Goal: Information Seeking & Learning: Learn about a topic

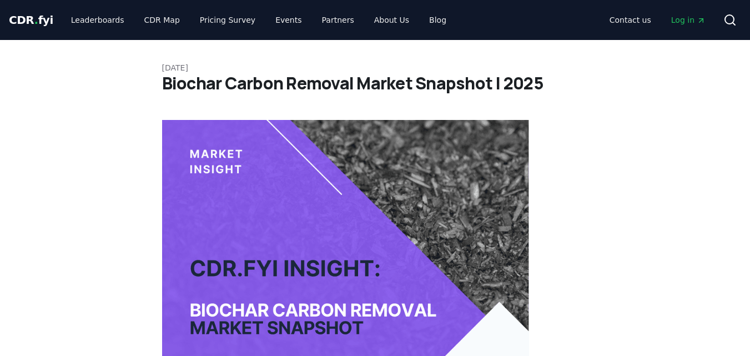
drag, startPoint x: 541, startPoint y: 82, endPoint x: 195, endPoint y: 85, distance: 346.3
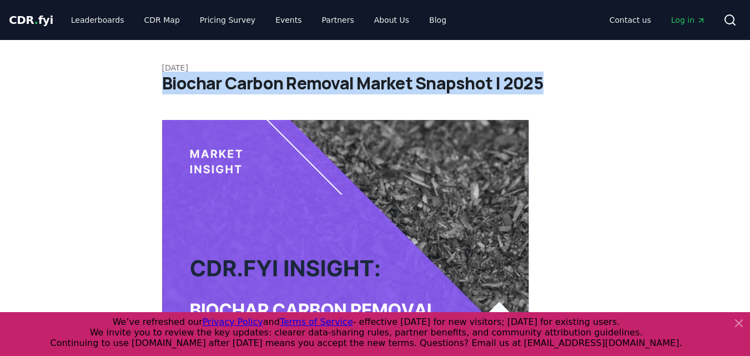
drag, startPoint x: 164, startPoint y: 83, endPoint x: 557, endPoint y: 92, distance: 393.1
click at [557, 92] on h1 "Biochar Carbon Removal Market Snapshot | 2025" at bounding box center [375, 83] width 426 height 20
copy h1 "Biochar Carbon Removal Market Snapshot | 2025"
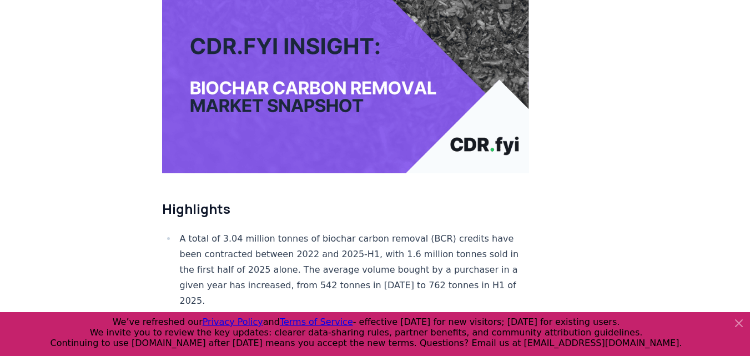
scroll to position [389, 0]
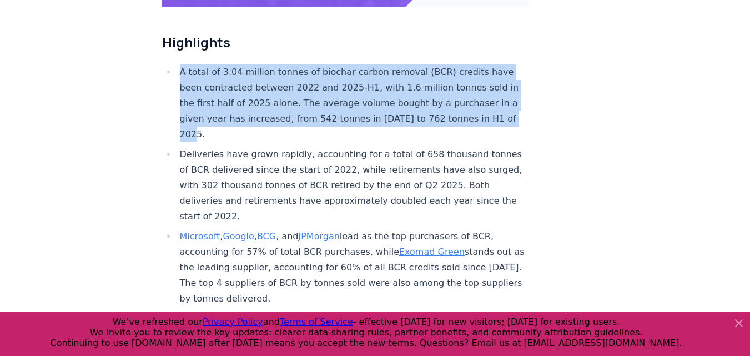
drag, startPoint x: 179, startPoint y: 36, endPoint x: 349, endPoint y: 103, distance: 182.4
click at [349, 103] on li "A total of 3.04 million tonnes of biochar carbon removal (BCR) credits have bee…" at bounding box center [352, 103] width 353 height 78
copy li "A total of 3.04 million tonnes of biochar carbon removal (BCR) credits have bee…"
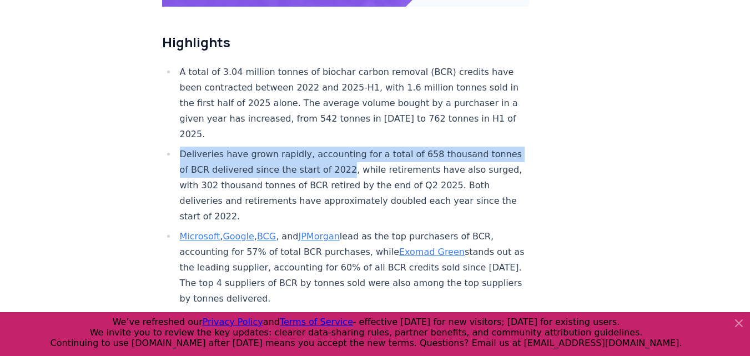
drag, startPoint x: 178, startPoint y: 121, endPoint x: 366, endPoint y: 138, distance: 188.9
click at [366, 147] on li "Deliveries have grown rapidly, accounting for a total of 658 thousand tonnes of…" at bounding box center [352, 186] width 353 height 78
copy li "Deliveries have grown rapidly, accounting for a total of 658 thousand tonnes of…"
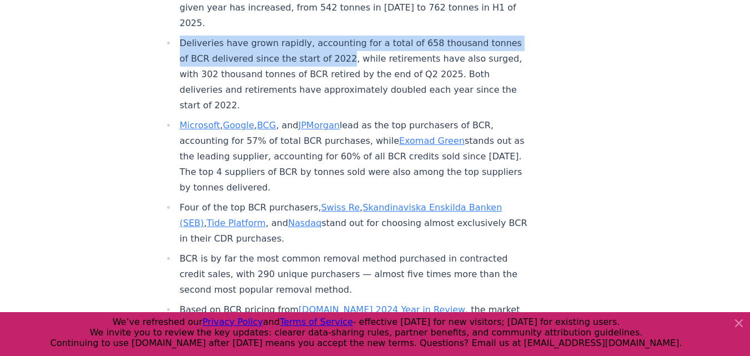
scroll to position [555, 0]
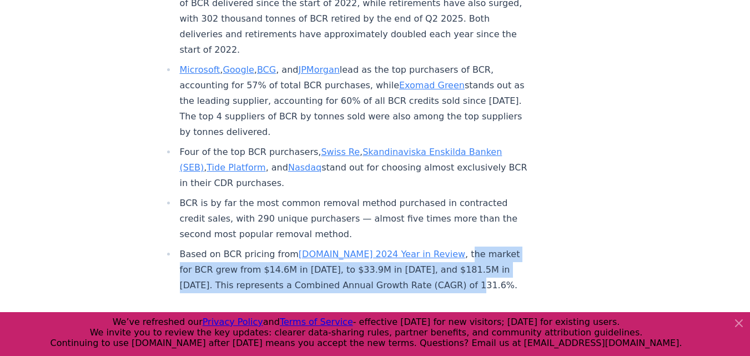
drag, startPoint x: 412, startPoint y: 219, endPoint x: 461, endPoint y: 249, distance: 57.8
click at [461, 249] on li "Based on BCR pricing from CDR.fyi 2024 Year in Review , the market for BCR grew…" at bounding box center [352, 269] width 353 height 47
click at [419, 246] on li "Based on BCR pricing from CDR.fyi 2024 Year in Review , the market for BCR grew…" at bounding box center [352, 269] width 353 height 47
click at [412, 246] on li "Based on BCR pricing from CDR.fyi 2024 Year in Review , the market for BCR grew…" at bounding box center [352, 269] width 353 height 47
drag, startPoint x: 410, startPoint y: 218, endPoint x: 452, endPoint y: 256, distance: 56.6
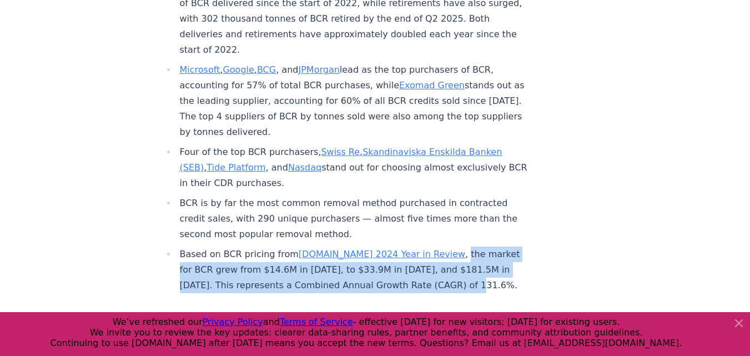
click at [452, 256] on li "Based on BCR pricing from CDR.fyi 2024 Year in Review , the market for BCR grew…" at bounding box center [352, 269] width 353 height 47
copy li "the market for BCR grew from $14.6M in 2022, to $33.9M in 2023, and $181.5M in …"
